Goal: Task Accomplishment & Management: Complete application form

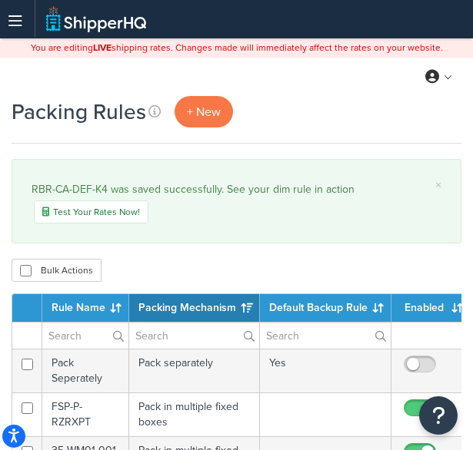
select select "15"
click at [211, 121] on link "+ New" at bounding box center [203, 112] width 58 height 32
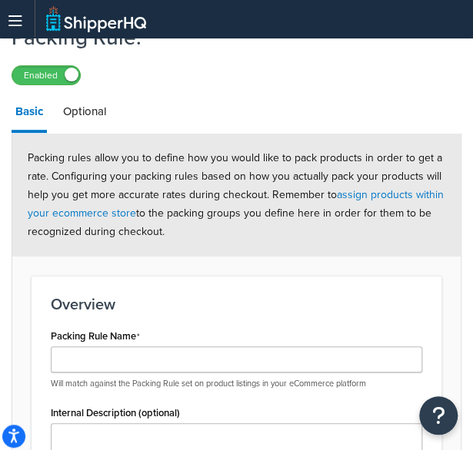
scroll to position [106, 0]
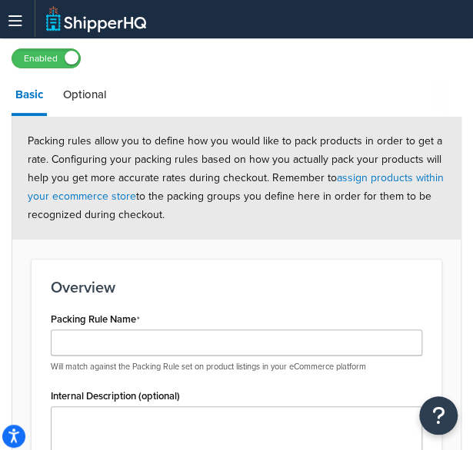
click at [71, 328] on div "Packing Rule Name Will match against the Packing Rule set on product listings i…" at bounding box center [236, 340] width 371 height 65
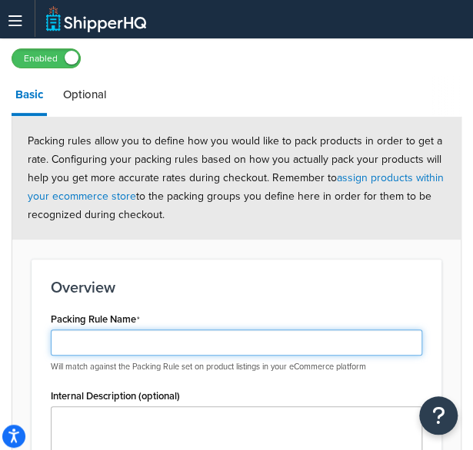
click at [69, 343] on input "Packing Rule Name" at bounding box center [236, 343] width 371 height 26
paste input "1,277.00"
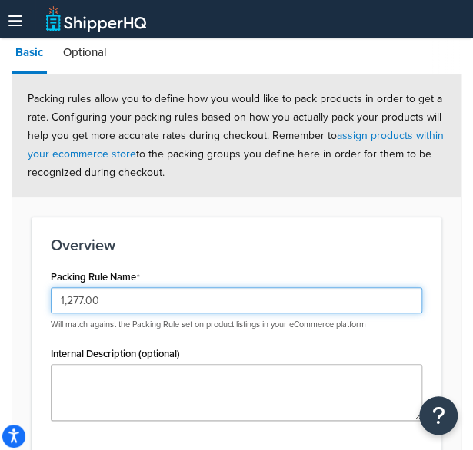
scroll to position [149, 0]
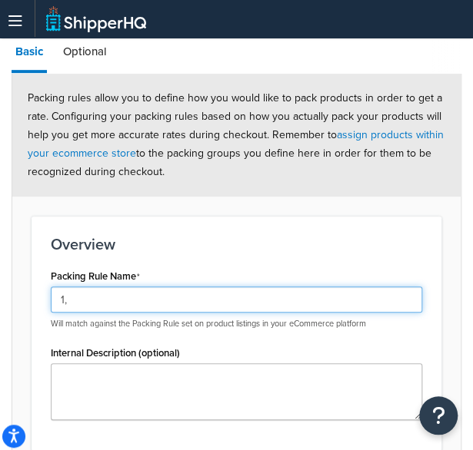
type input "1"
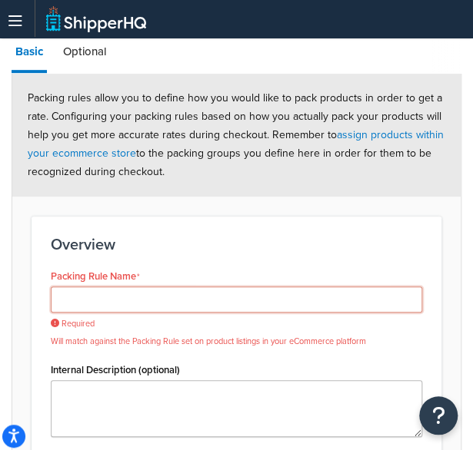
click at [144, 289] on input "Packing Rule Name" at bounding box center [236, 300] width 371 height 26
paste input "RBR-P-RANXD-K5"
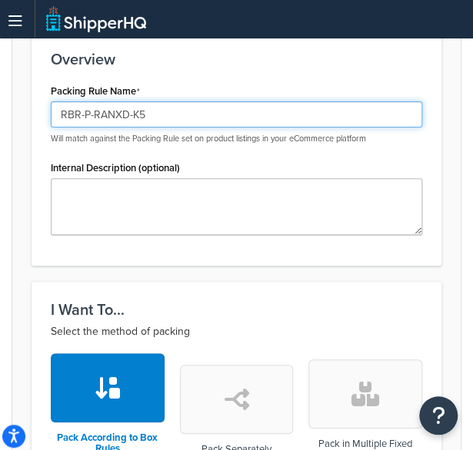
type input "RBR-P-RANXD-K5"
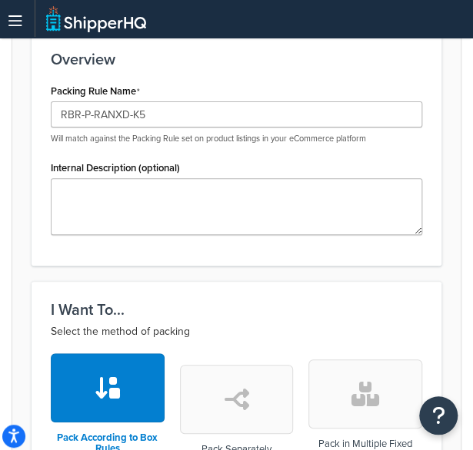
click at [349, 379] on button "button" at bounding box center [365, 394] width 114 height 69
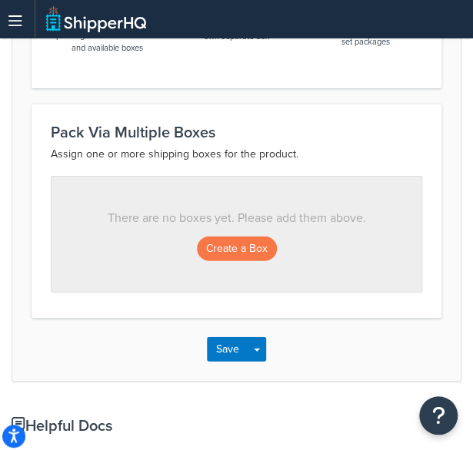
scroll to position [775, 0]
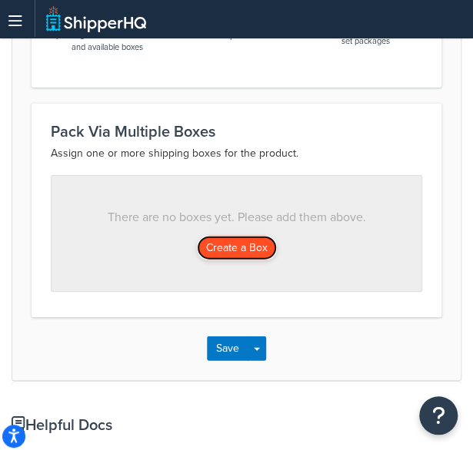
click at [240, 251] on button "Create a Box" at bounding box center [237, 248] width 80 height 25
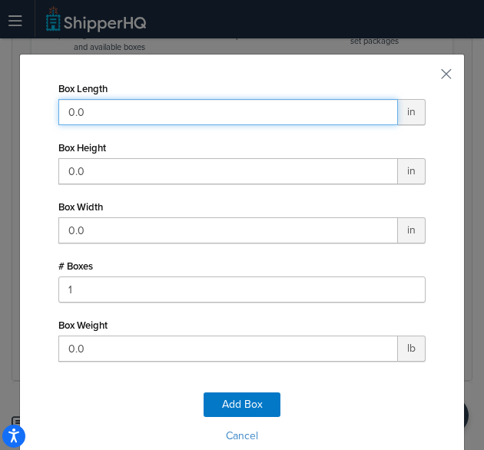
click at [148, 111] on input "0.0" at bounding box center [228, 112] width 340 height 26
type input "49"
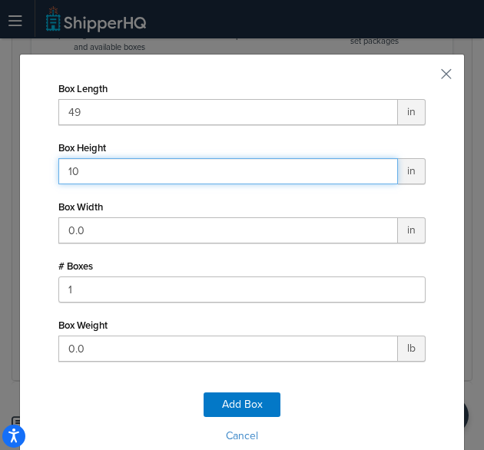
type input "10"
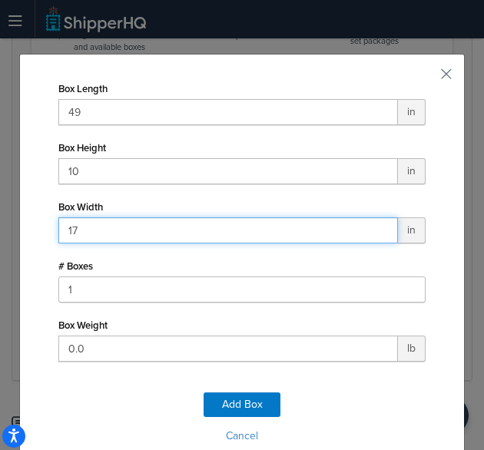
type input "17"
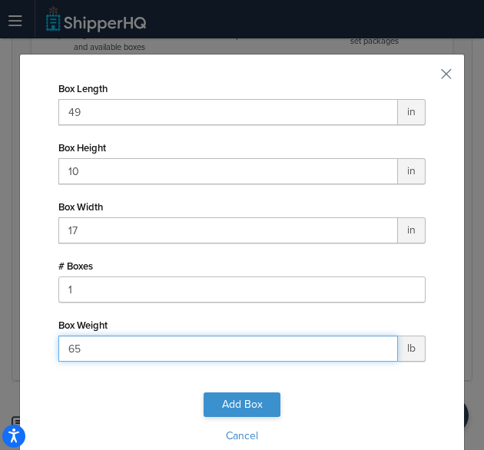
type input "65"
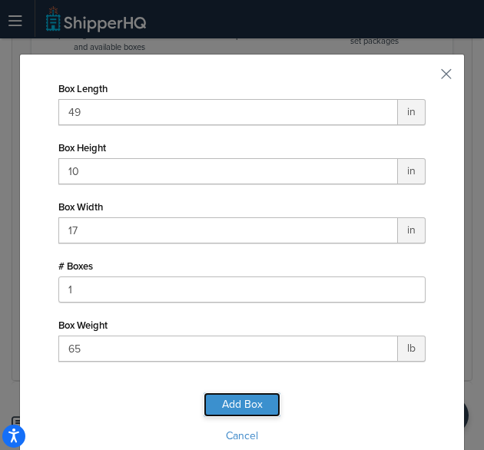
click at [258, 403] on button "Add Box" at bounding box center [242, 405] width 77 height 25
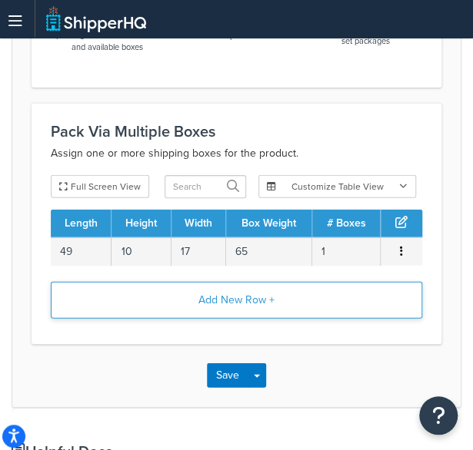
click at [224, 302] on button "Add New Row +" at bounding box center [236, 300] width 371 height 37
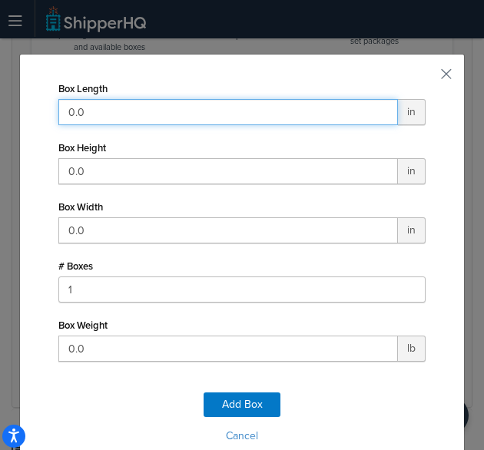
click at [252, 118] on input "0.0" at bounding box center [228, 112] width 340 height 26
type input "1"
type input "61"
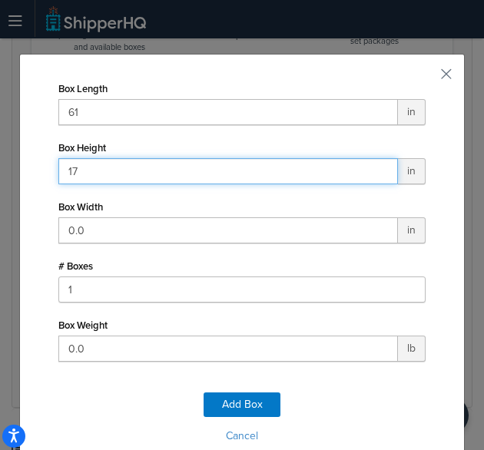
type input "17"
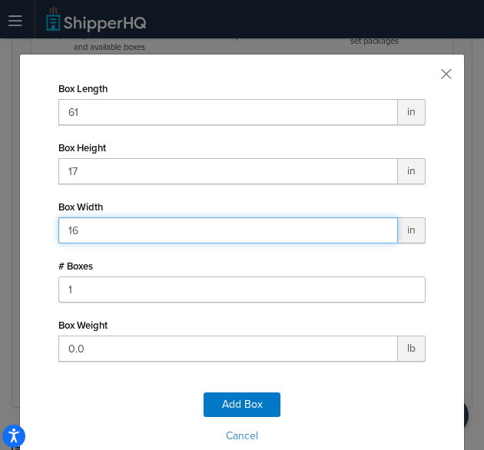
type input "16"
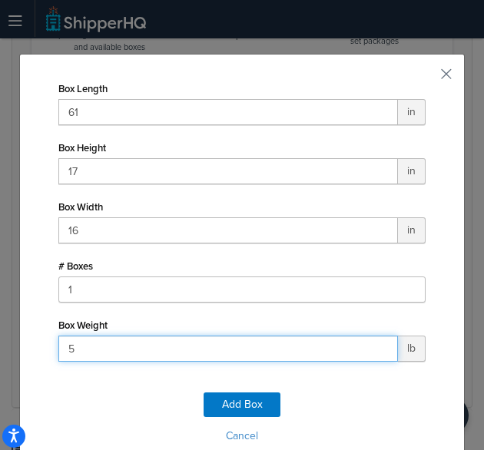
type input "52"
click button "Add Box" at bounding box center [242, 405] width 77 height 25
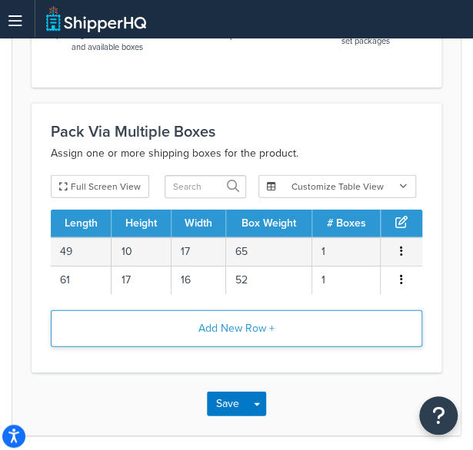
click at [264, 331] on button "Add New Row +" at bounding box center [236, 328] width 371 height 37
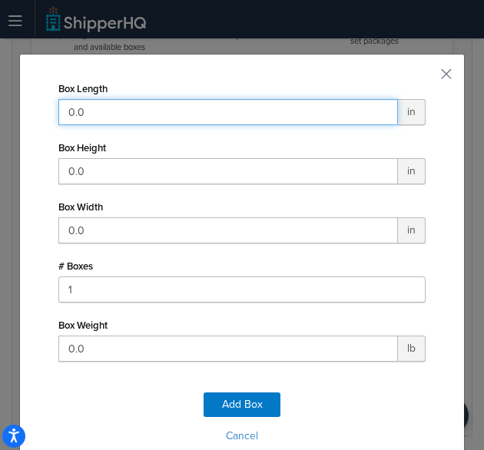
click at [254, 102] on input "0.0" at bounding box center [228, 112] width 340 height 26
type input "11"
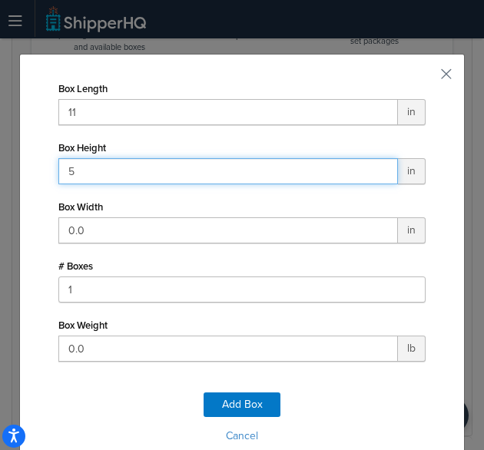
type input "5"
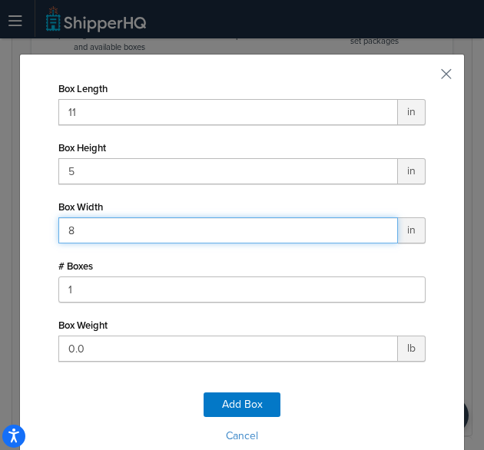
type input "8"
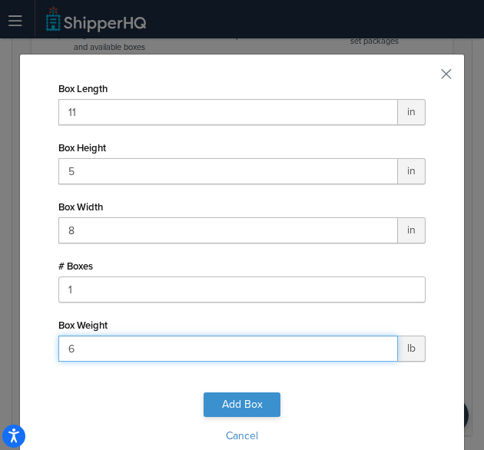
type input "6"
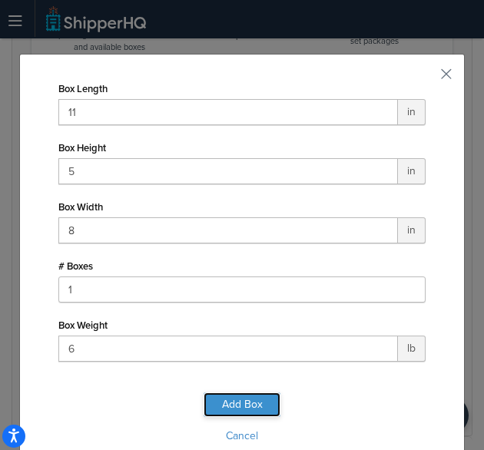
click at [219, 405] on button "Add Box" at bounding box center [242, 405] width 77 height 25
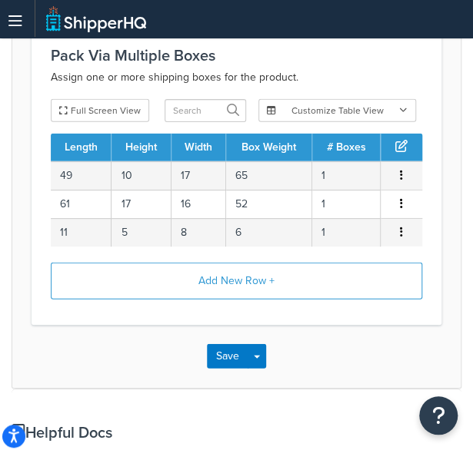
scroll to position [856, 0]
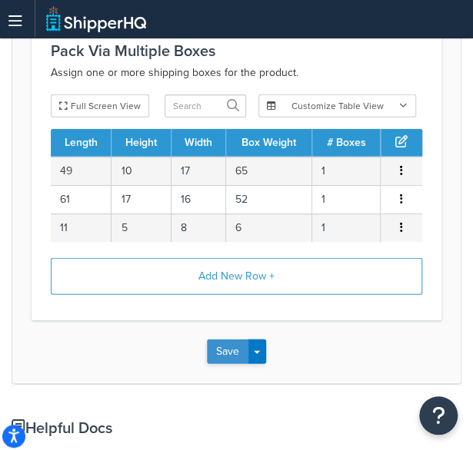
click at [237, 340] on button "Save" at bounding box center [227, 352] width 41 height 25
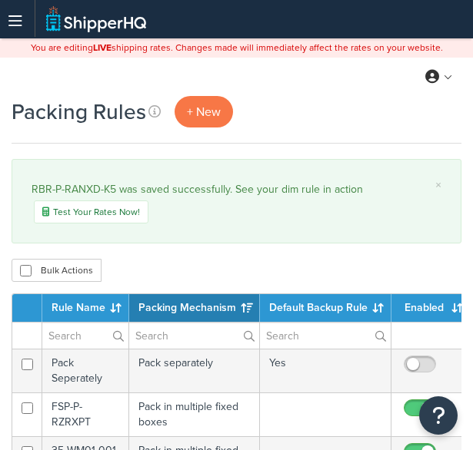
select select "15"
